Goal: Navigation & Orientation: Find specific page/section

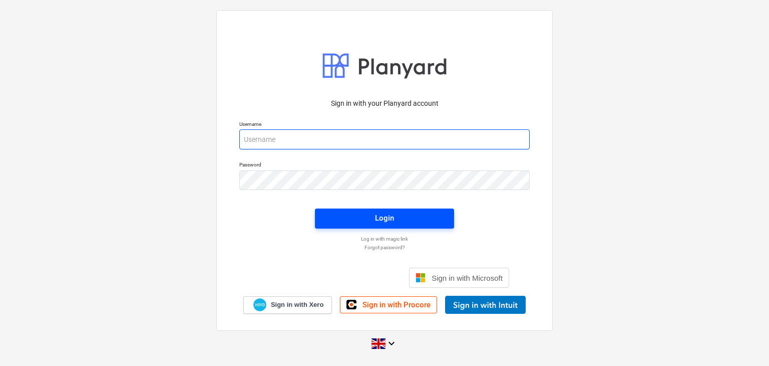
type input "[EMAIL_ADDRESS][DOMAIN_NAME]"
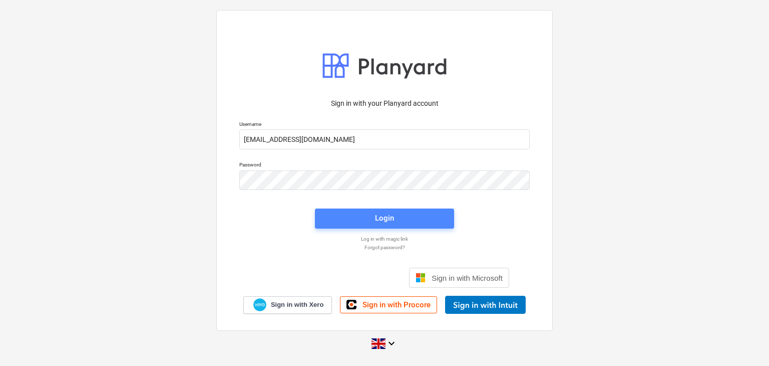
click at [382, 225] on button "Login" at bounding box center [384, 218] width 139 height 20
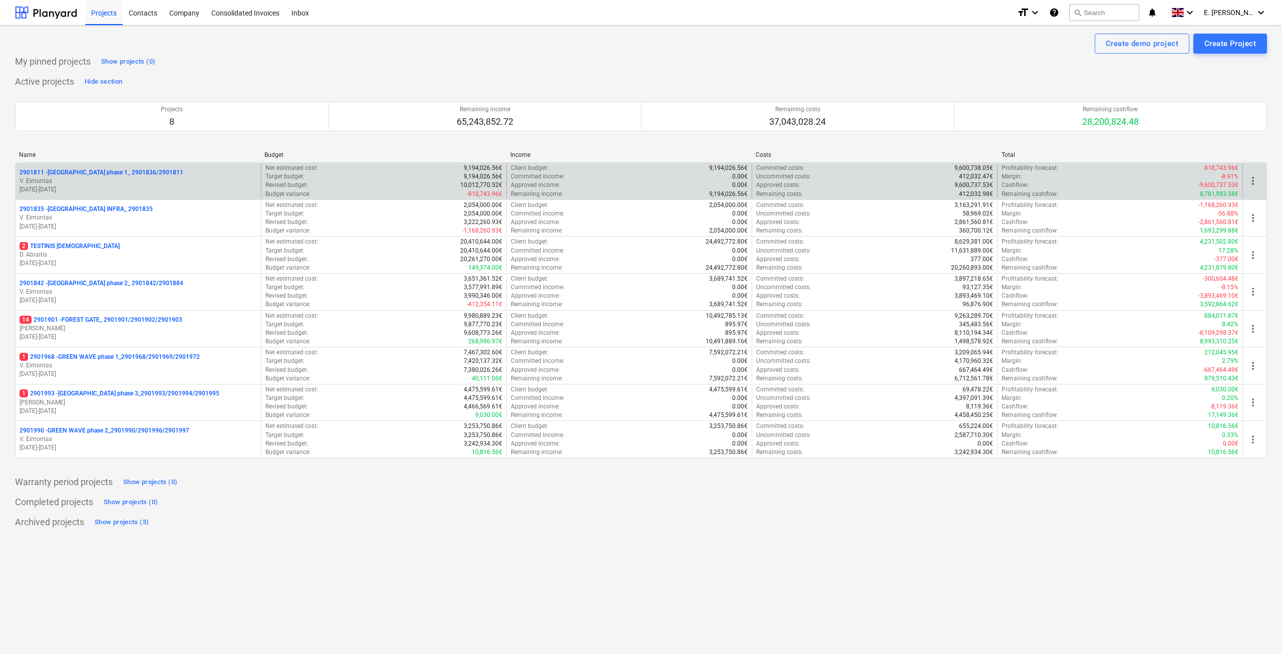
click at [120, 176] on p "2901811 - [GEOGRAPHIC_DATA] phase 1_ 2901836/2901811" at bounding box center [102, 172] width 164 height 9
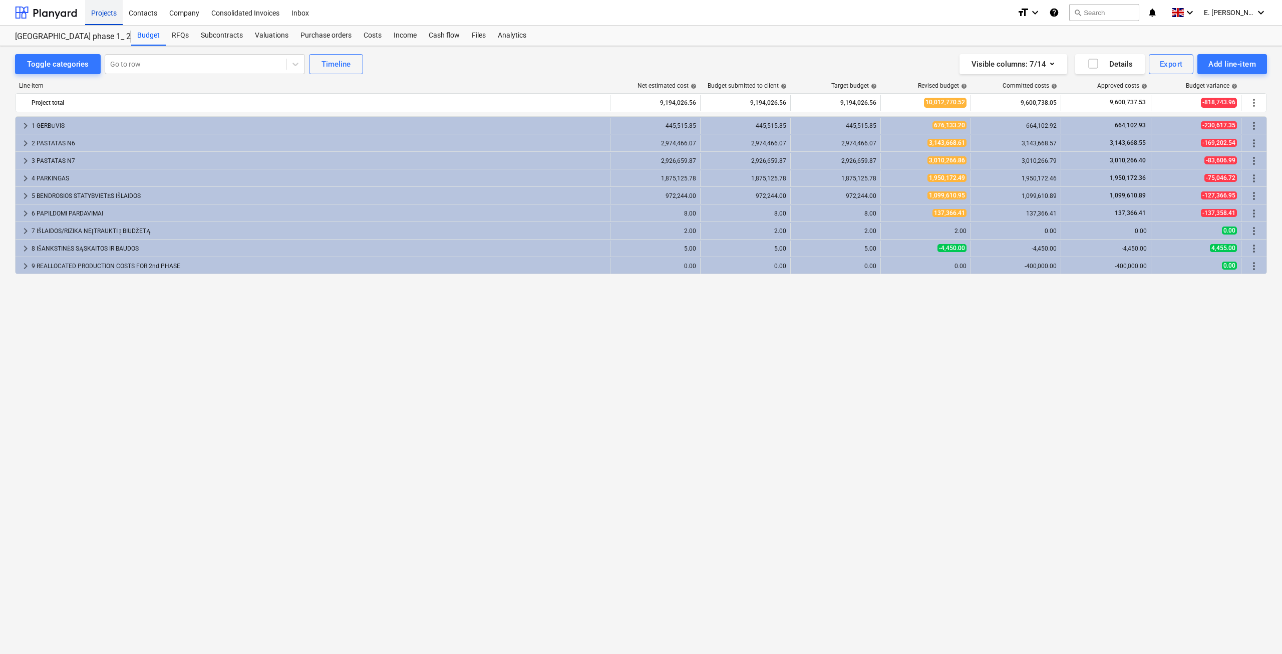
click at [102, 16] on div "Projects" at bounding box center [104, 12] width 38 height 26
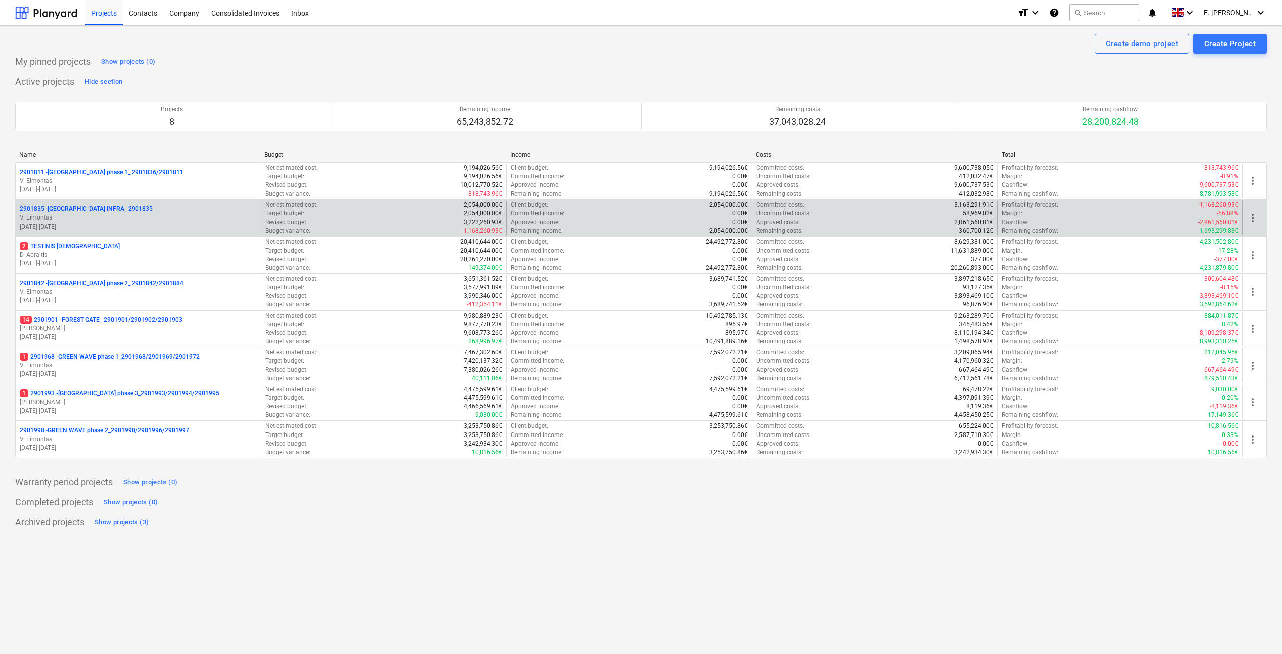
click at [108, 205] on p "2901835 - [GEOGRAPHIC_DATA] INFRA_ 2901835" at bounding box center [86, 209] width 133 height 9
